Goal: Task Accomplishment & Management: Manage account settings

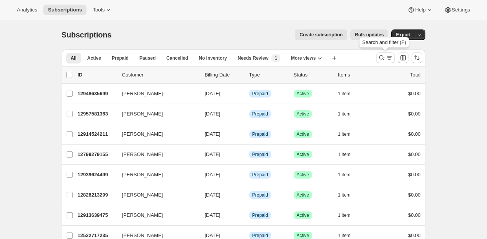
click at [378, 59] on icon "Search and filter results" at bounding box center [382, 58] width 8 height 8
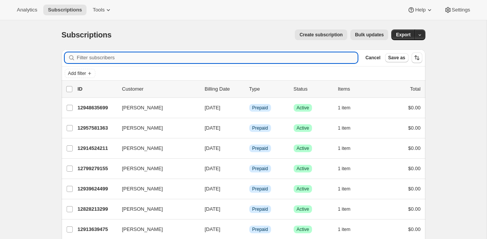
click at [324, 60] on input "Filter subscribers" at bounding box center [217, 57] width 281 height 11
paste input "[PERSON_NAME]"
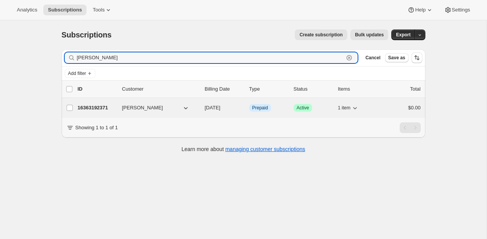
type input "[PERSON_NAME]"
click at [87, 108] on p "16363192371" at bounding box center [97, 108] width 38 height 8
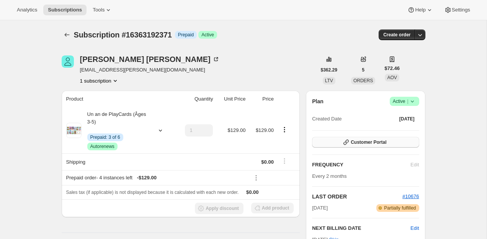
click at [359, 142] on span "Customer Portal" at bounding box center [369, 142] width 36 height 6
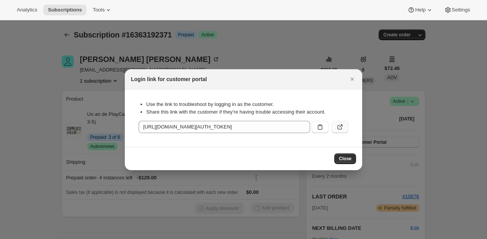
click at [346, 127] on button ":rc8:" at bounding box center [340, 127] width 17 height 12
